Goal: Information Seeking & Learning: Learn about a topic

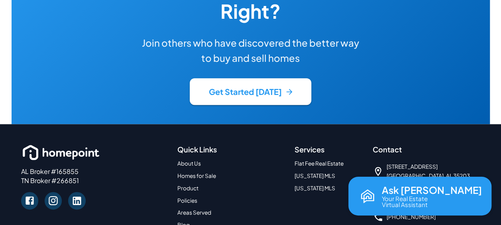
scroll to position [1943, 0]
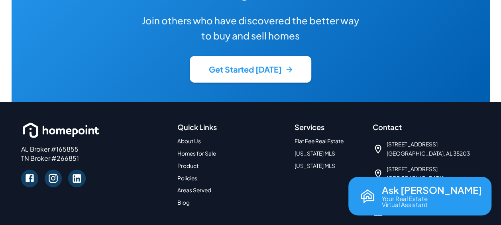
click at [377, 144] on icon at bounding box center [378, 149] width 11 height 11
click at [409, 140] on span "1500 1st Ave N Mailbox #28 Birmingham, AL 35203" at bounding box center [428, 149] width 83 height 18
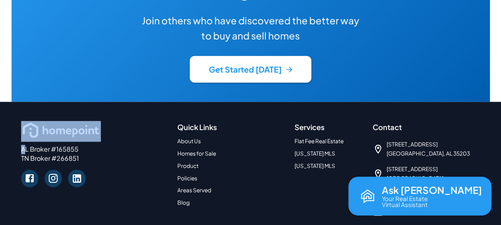
drag, startPoint x: -34, startPoint y: 91, endPoint x: -61, endPoint y: 83, distance: 28.5
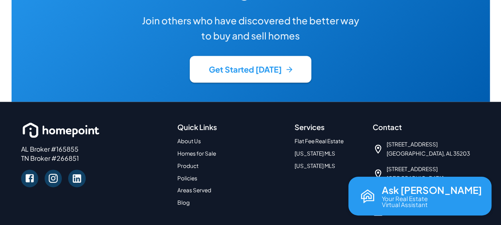
click at [47, 145] on p "AL Broker #165855 TN Broker #266851" at bounding box center [94, 154] width 147 height 18
drag, startPoint x: 23, startPoint y: 107, endPoint x: 79, endPoint y: 105, distance: 56.3
click at [79, 145] on p "AL Broker #165855 TN Broker #266851" at bounding box center [94, 154] width 147 height 18
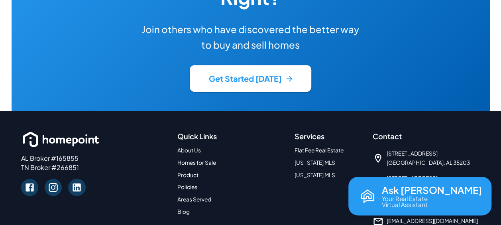
drag, startPoint x: 79, startPoint y: 105, endPoint x: 21, endPoint y: 107, distance: 58.7
click at [21, 125] on div "AL Broker #165855 TN Broker #266851" at bounding box center [94, 178] width 156 height 106
drag, startPoint x: 21, startPoint y: 106, endPoint x: 82, endPoint y: 110, distance: 60.7
click at [82, 154] on p "AL Broker #165855 TN Broker #266851" at bounding box center [94, 163] width 147 height 18
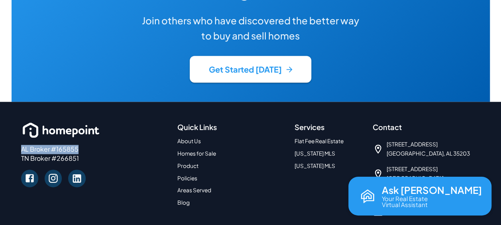
drag, startPoint x: 82, startPoint y: 110, endPoint x: 71, endPoint y: 109, distance: 11.2
copy p "AL Broker #165855"
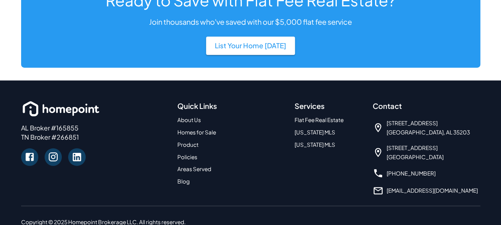
scroll to position [1010, 0]
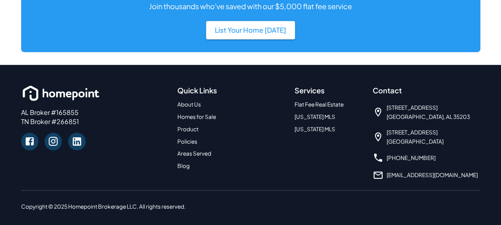
click at [194, 101] on link "About Us" at bounding box center [190, 104] width 24 height 7
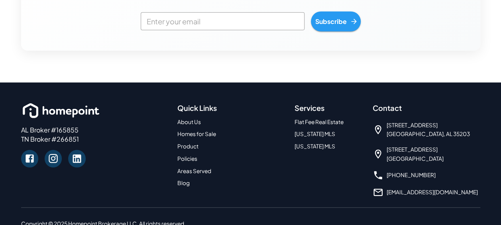
scroll to position [1083, 0]
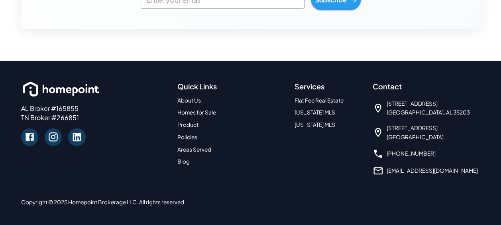
click at [380, 106] on icon at bounding box center [378, 108] width 11 height 11
click at [407, 152] on link "[PHONE_NUMBER]" at bounding box center [411, 153] width 49 height 7
click at [197, 97] on link "About Us" at bounding box center [190, 100] width 24 height 7
click at [197, 101] on link "About Us" at bounding box center [190, 100] width 24 height 7
click at [180, 100] on link "About Us" at bounding box center [190, 100] width 24 height 7
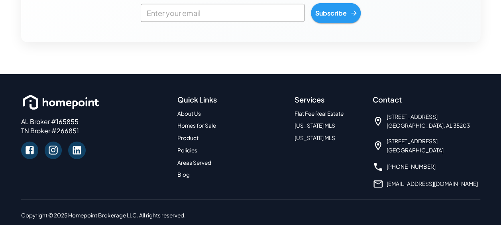
scroll to position [1077, 0]
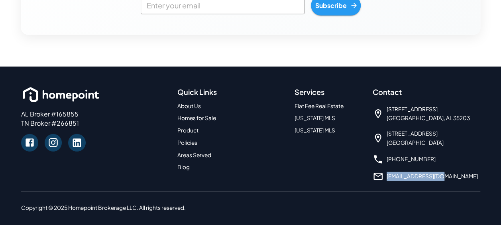
drag, startPoint x: 448, startPoint y: 176, endPoint x: 388, endPoint y: 176, distance: 60.6
click at [388, 176] on div "[EMAIL_ADDRESS][DOMAIN_NAME]" at bounding box center [427, 176] width 108 height 11
drag, startPoint x: 388, startPoint y: 176, endPoint x: 414, endPoint y: 175, distance: 26.3
copy link "[EMAIL_ADDRESS][DOMAIN_NAME]"
click at [252, 148] on div "Quick Links About Us Homes for Sale Product Policies Areas Served Blog" at bounding box center [232, 129] width 108 height 87
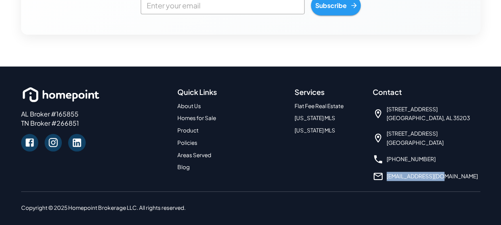
drag, startPoint x: 442, startPoint y: 176, endPoint x: 388, endPoint y: 176, distance: 54.3
click at [388, 176] on div "[EMAIL_ADDRESS][DOMAIN_NAME]" at bounding box center [427, 176] width 108 height 11
click at [187, 166] on link "Blog" at bounding box center [184, 167] width 12 height 7
click at [194, 116] on link "Homes for Sale" at bounding box center [197, 117] width 39 height 7
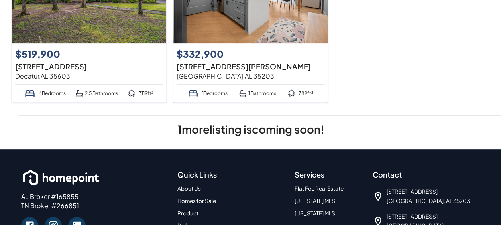
scroll to position [160, 0]
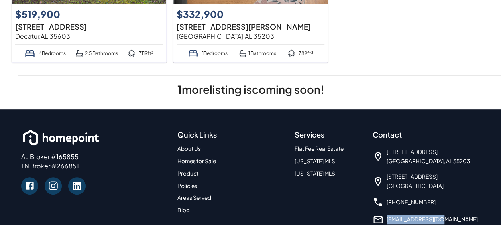
click at [184, 184] on link "Policies" at bounding box center [188, 185] width 20 height 7
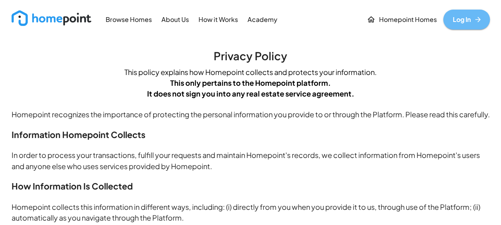
click at [456, 18] on link "Log In" at bounding box center [467, 20] width 47 height 20
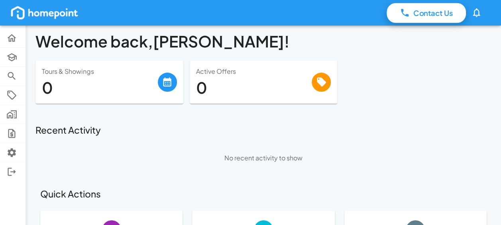
click at [432, 14] on p "Contact Us" at bounding box center [434, 13] width 40 height 11
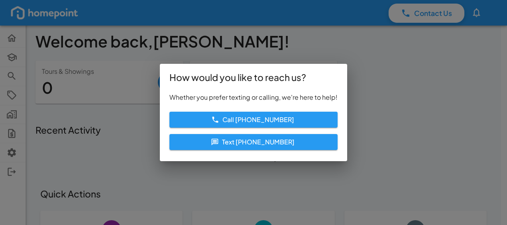
click at [253, 34] on div "How would you like to reach us? Whether you prefer texting or calling, we're he…" at bounding box center [253, 112] width 507 height 225
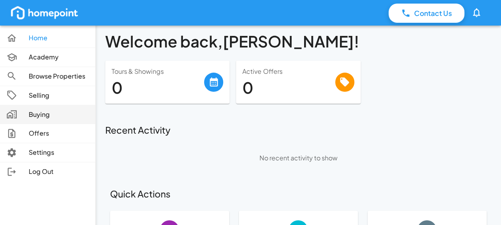
click at [44, 112] on p "Buying" at bounding box center [59, 114] width 60 height 9
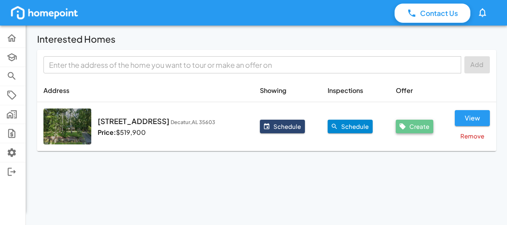
click at [426, 125] on button "Create" at bounding box center [414, 127] width 37 height 14
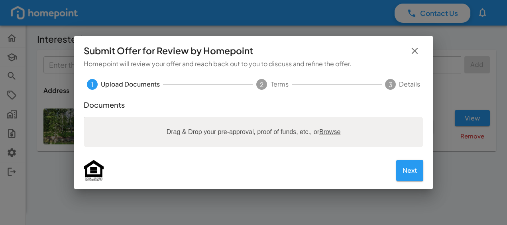
click at [248, 204] on div "Submit Offer for Review by Homepoint Homepoint will review your offer and reach…" at bounding box center [253, 112] width 507 height 225
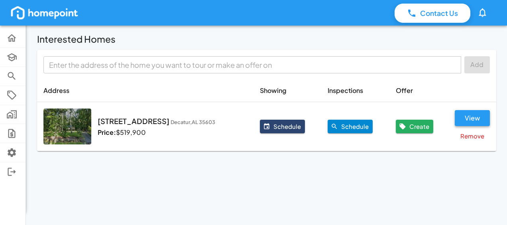
click at [475, 114] on button "View" at bounding box center [472, 118] width 35 height 16
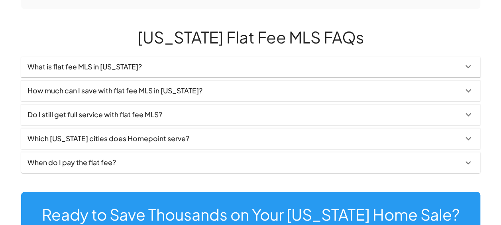
scroll to position [559, 0]
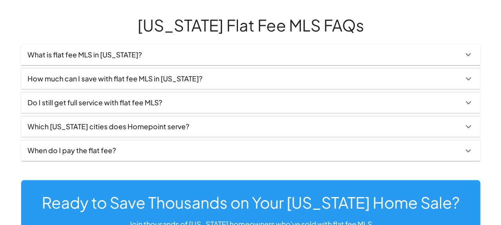
click at [469, 149] on icon at bounding box center [469, 150] width 6 height 3
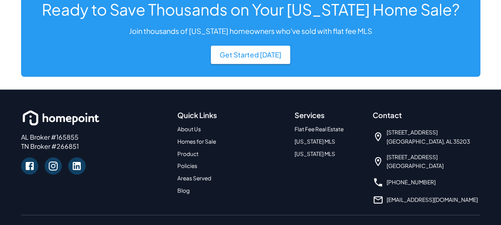
scroll to position [791, 0]
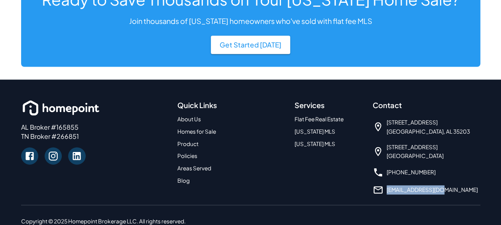
drag, startPoint x: 443, startPoint y: 171, endPoint x: 387, endPoint y: 167, distance: 56.0
click at [387, 185] on div "[EMAIL_ADDRESS][DOMAIN_NAME]" at bounding box center [427, 190] width 108 height 11
drag, startPoint x: 387, startPoint y: 167, endPoint x: 417, endPoint y: 169, distance: 30.4
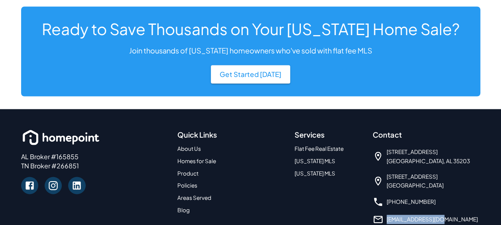
scroll to position [712, 0]
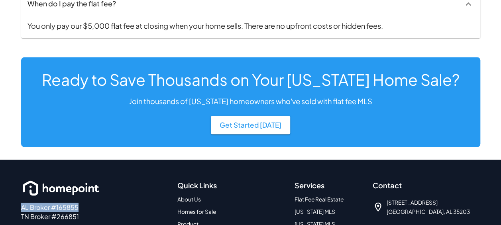
drag, startPoint x: 22, startPoint y: 189, endPoint x: 82, endPoint y: 182, distance: 61.0
click at [82, 182] on div "AL Broker #165855 TN Broker #266851" at bounding box center [94, 212] width 147 height 66
drag, startPoint x: 82, startPoint y: 182, endPoint x: 74, endPoint y: 188, distance: 10.0
copy p "AL Broker #165855"
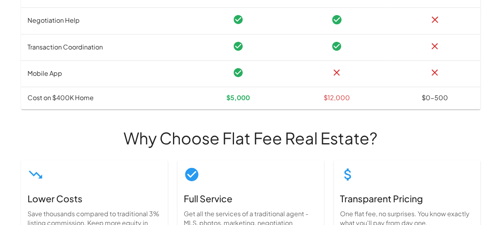
scroll to position [519, 0]
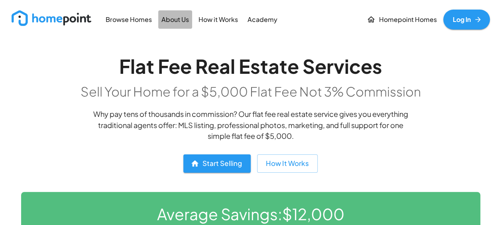
click at [170, 19] on p "About Us" at bounding box center [176, 19] width 28 height 9
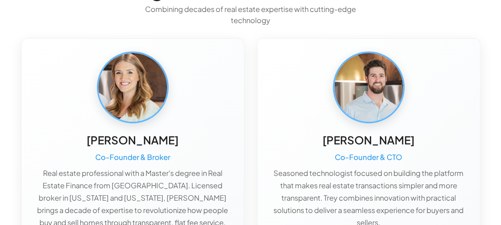
scroll to position [120, 0]
